Goal: Book appointment/travel/reservation

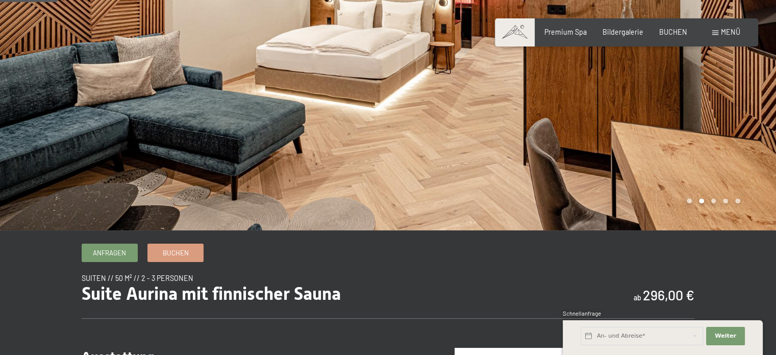
scroll to position [76, 0]
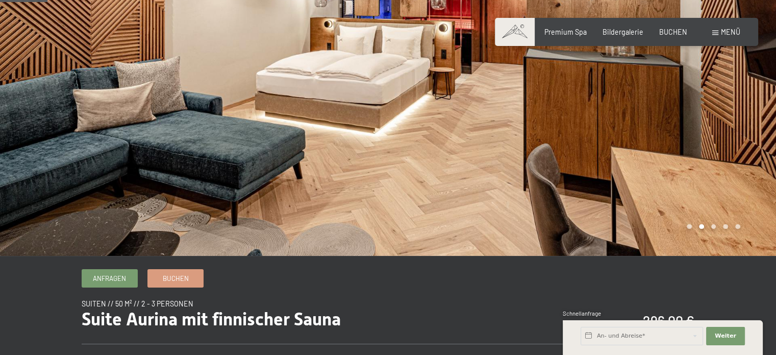
click at [727, 187] on div at bounding box center [582, 90] width 388 height 332
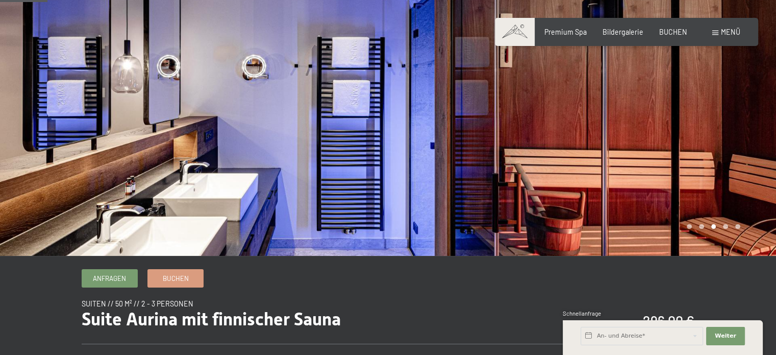
click at [727, 187] on div at bounding box center [582, 90] width 388 height 332
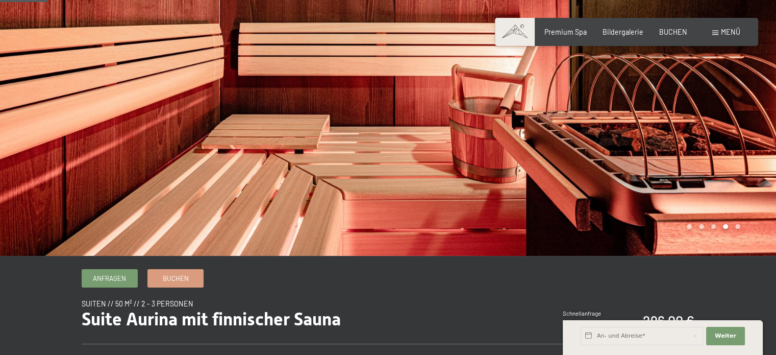
click at [727, 187] on div at bounding box center [582, 90] width 388 height 332
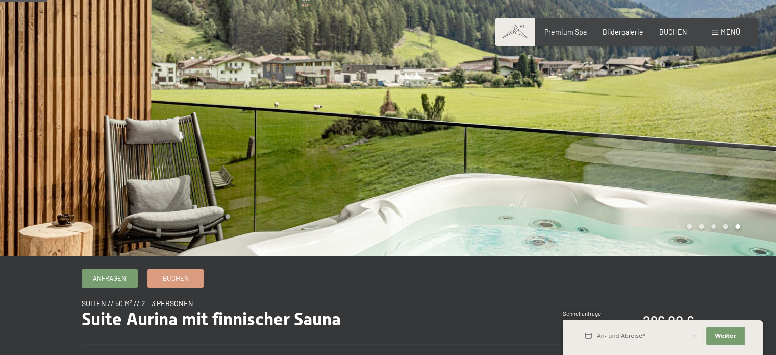
click at [727, 187] on div at bounding box center [582, 90] width 388 height 332
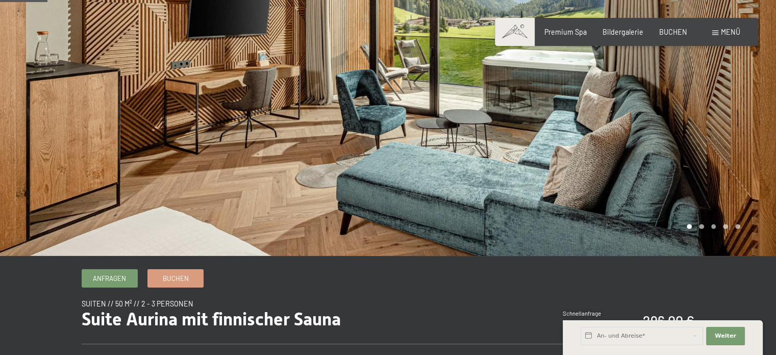
click at [727, 187] on div at bounding box center [582, 90] width 388 height 332
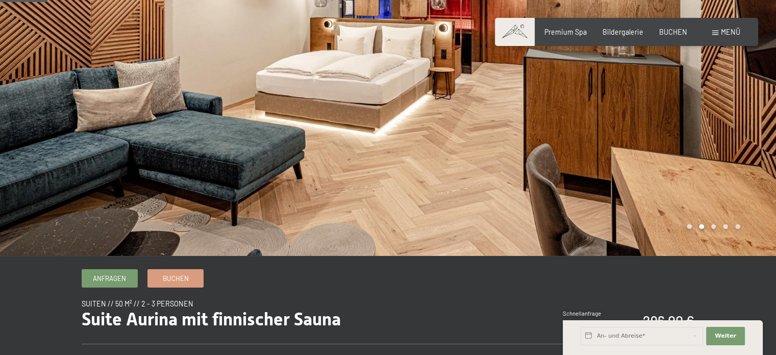
click at [727, 187] on div at bounding box center [582, 90] width 388 height 332
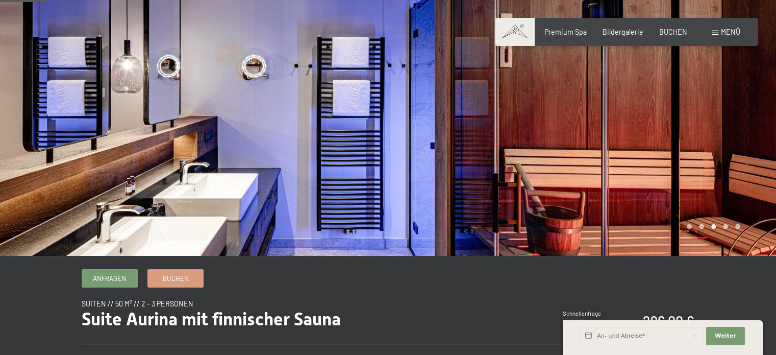
click at [709, 178] on div at bounding box center [582, 90] width 388 height 332
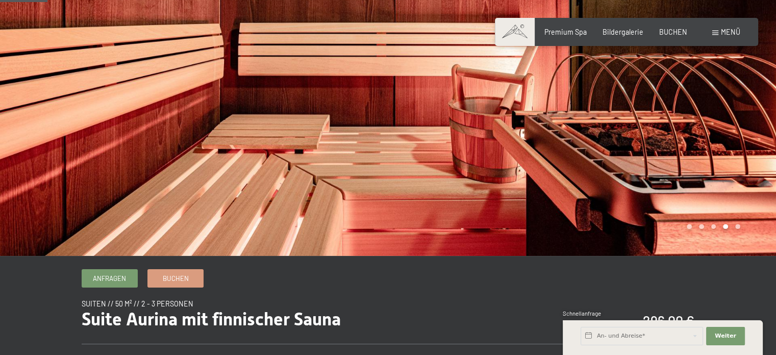
click at [709, 178] on div at bounding box center [582, 90] width 388 height 332
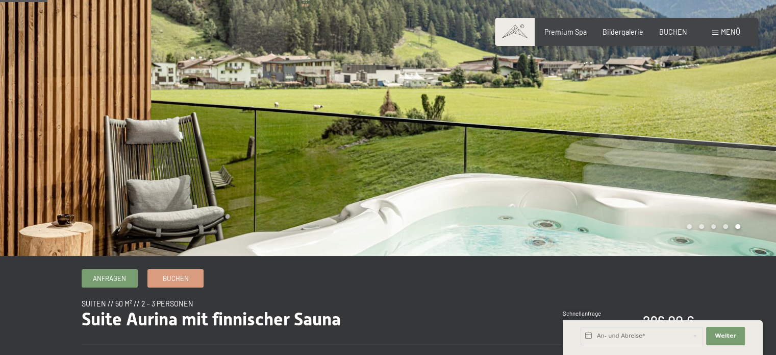
click at [709, 178] on div at bounding box center [582, 90] width 388 height 332
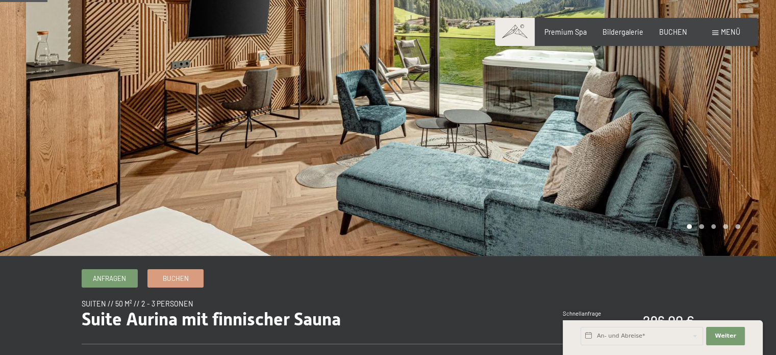
click at [709, 178] on div at bounding box center [582, 90] width 388 height 332
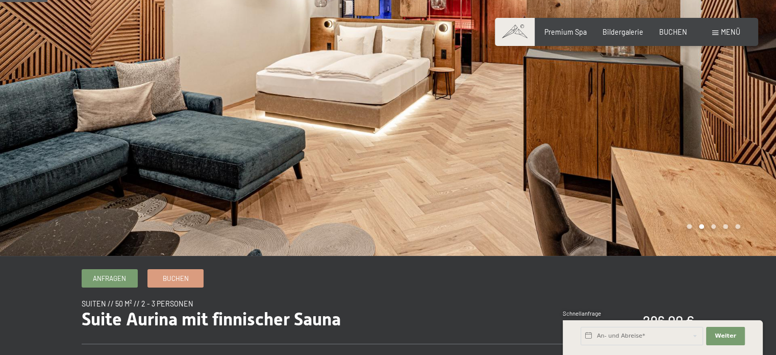
click at [709, 178] on div at bounding box center [582, 90] width 388 height 332
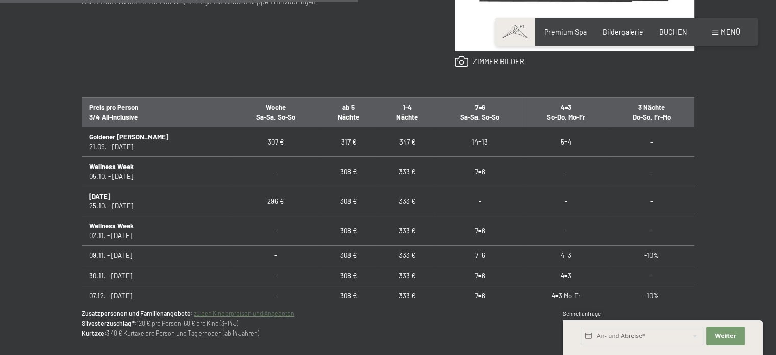
scroll to position [573, 0]
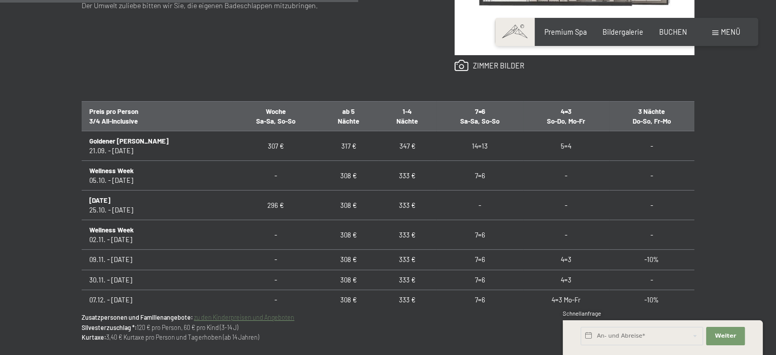
click at [552, 146] on td "5=4" at bounding box center [565, 146] width 85 height 30
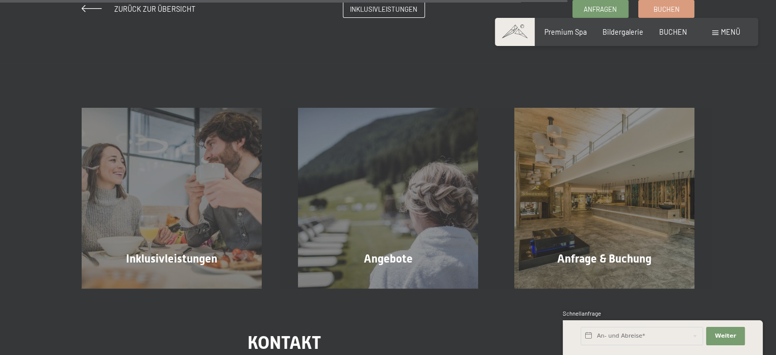
scroll to position [941, 0]
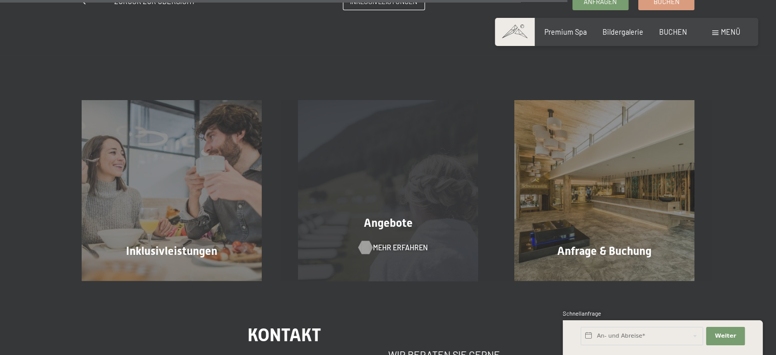
click at [396, 244] on span "Mehr erfahren" at bounding box center [400, 247] width 55 height 10
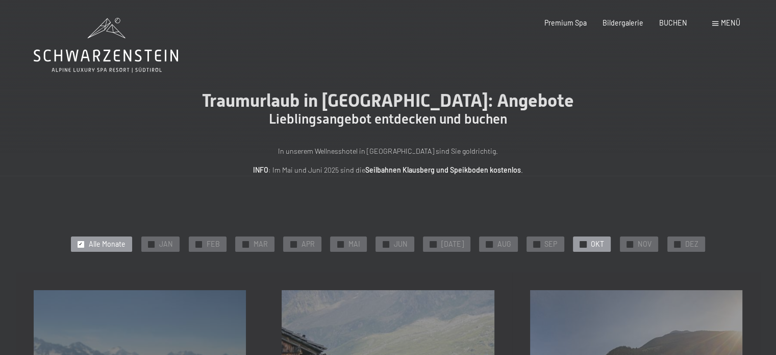
click at [581, 246] on span "✓" at bounding box center [583, 244] width 4 height 6
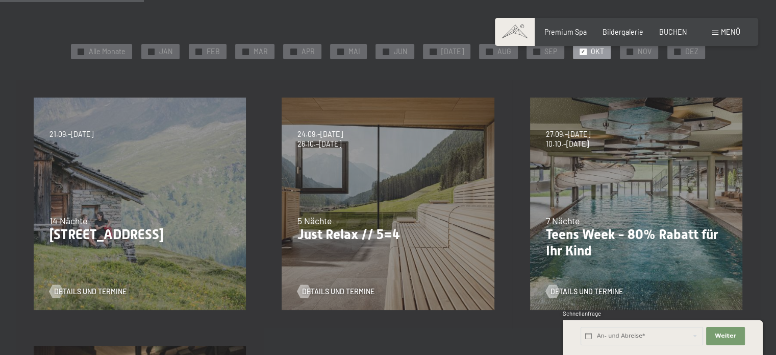
scroll to position [196, 0]
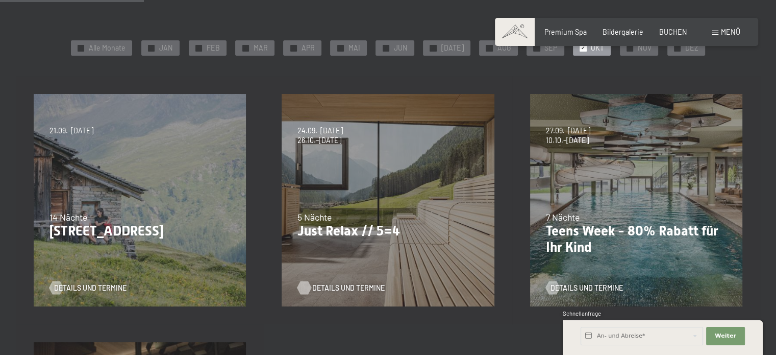
click at [345, 283] on span "Details und Termine" at bounding box center [348, 288] width 72 height 10
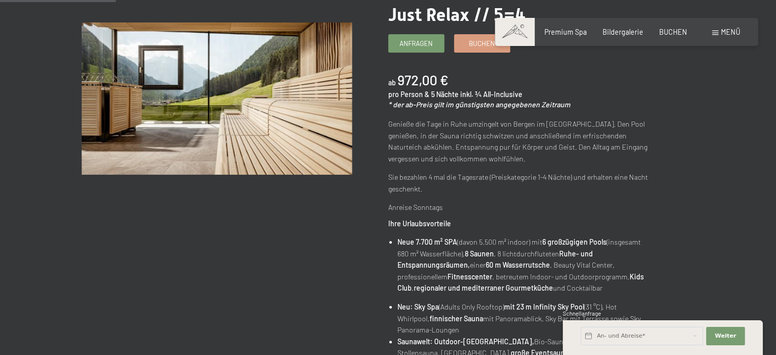
scroll to position [106, 0]
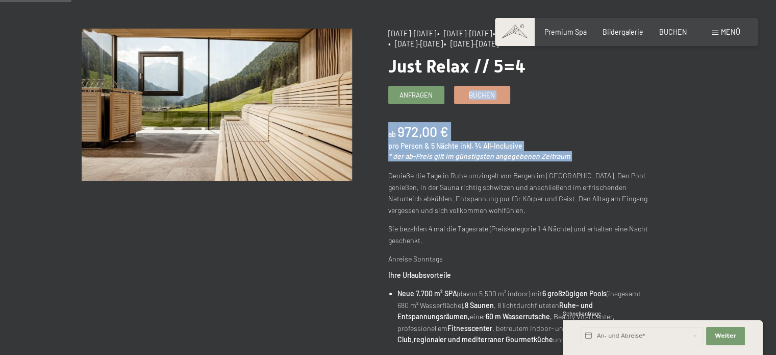
drag, startPoint x: 770, startPoint y: 78, endPoint x: 780, endPoint y: 110, distance: 33.1
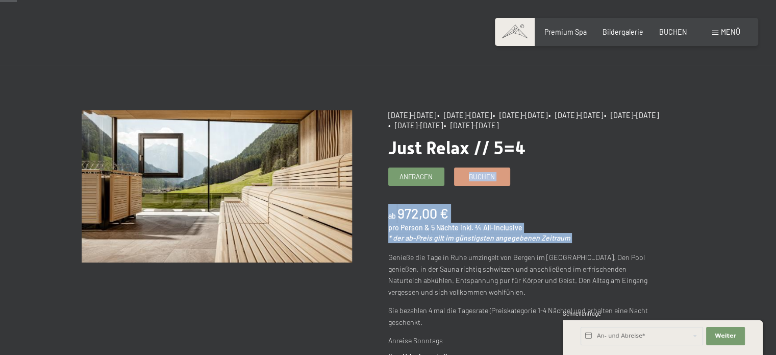
scroll to position [0, 0]
